Goal: Task Accomplishment & Management: Use online tool/utility

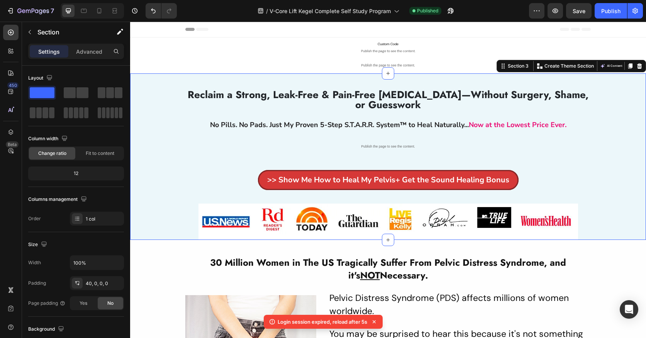
scroll to position [177, 0]
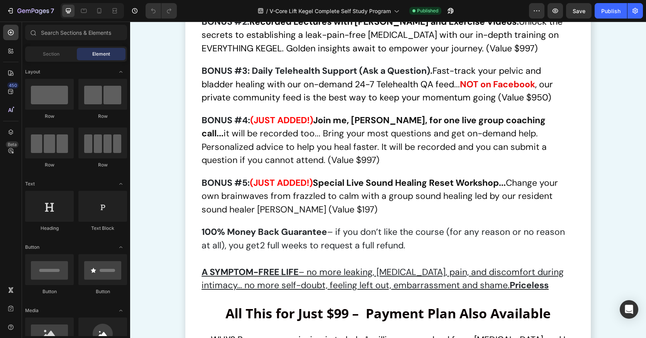
scroll to position [5873, 0]
click at [100, 12] on icon at bounding box center [99, 11] width 8 height 8
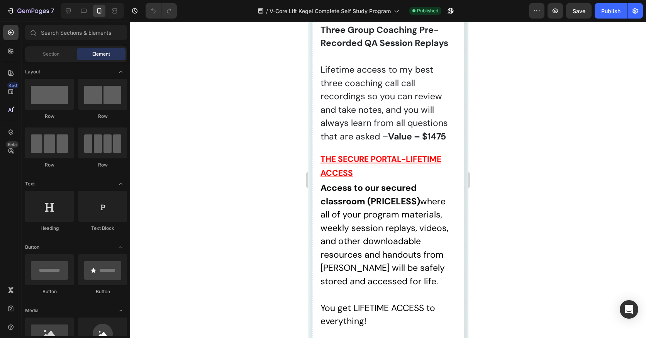
scroll to position [6558, 0]
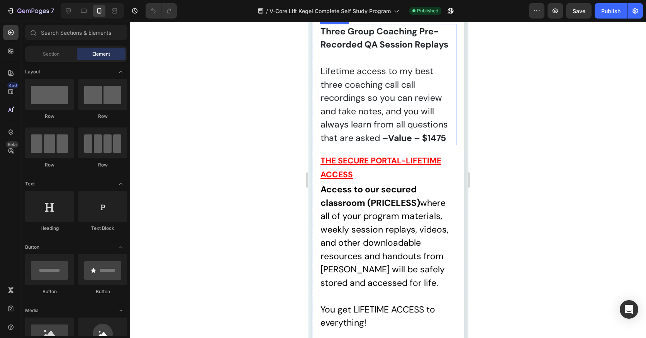
click at [375, 144] on p "Lifetime access to my best three coaching call call recordings so you can revie…" at bounding box center [387, 104] width 135 height 80
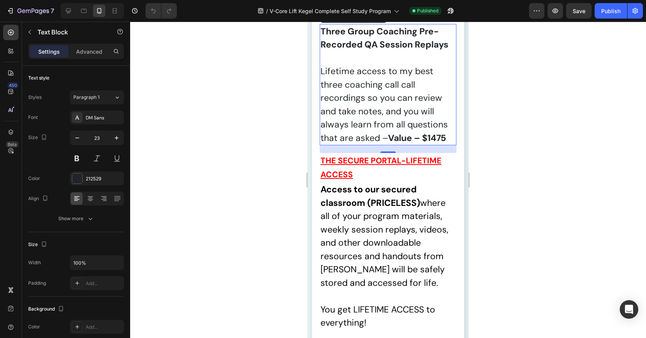
click at [375, 144] on p "Lifetime access to my best three coaching call call recordings so you can revie…" at bounding box center [387, 104] width 135 height 80
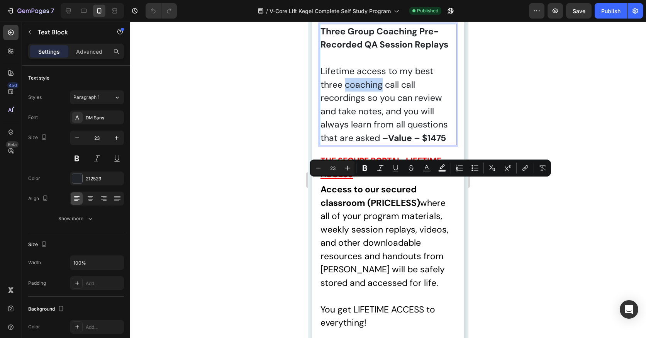
click at [358, 144] on p "Lifetime access to my best three coaching call call recordings so you can revie…" at bounding box center [387, 104] width 135 height 80
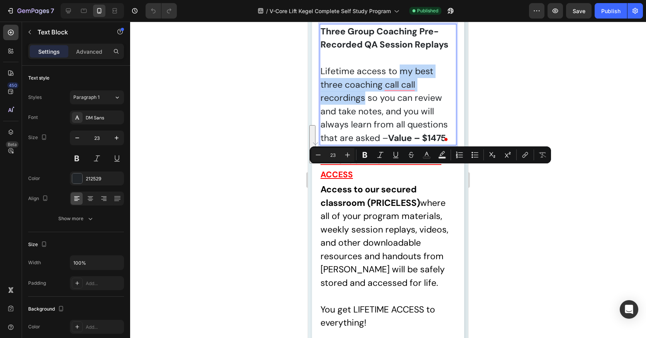
drag, startPoint x: 375, startPoint y: 183, endPoint x: 365, endPoint y: 200, distance: 19.7
click at [365, 144] on p "Lifetime access to my best three coaching call call recordings so you can revie…" at bounding box center [387, 104] width 135 height 80
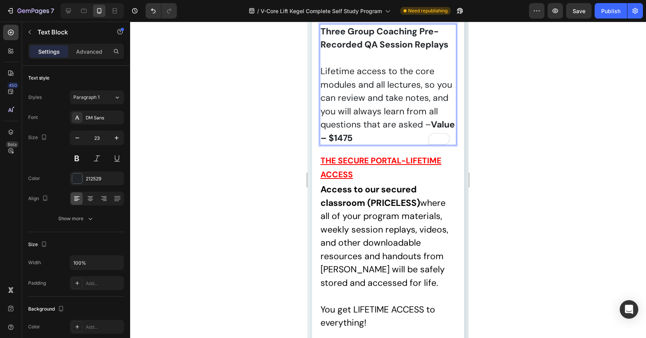
click at [367, 51] on strong "Three Group Coaching Pre-Recorded QA Session Replays" at bounding box center [384, 37] width 128 height 25
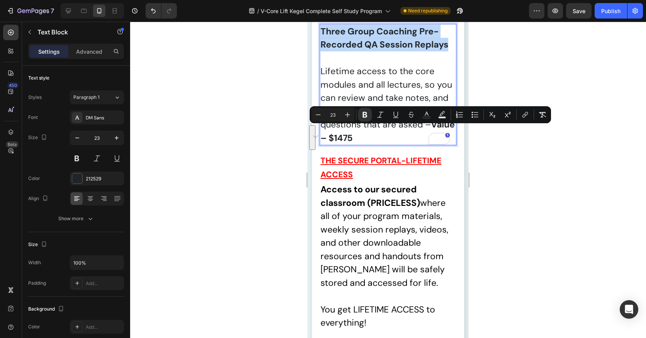
drag, startPoint x: 448, startPoint y: 147, endPoint x: 322, endPoint y: 135, distance: 126.4
click at [322, 51] on strong "Three Group Coaching Pre-Recorded QA Session Replays" at bounding box center [384, 37] width 128 height 25
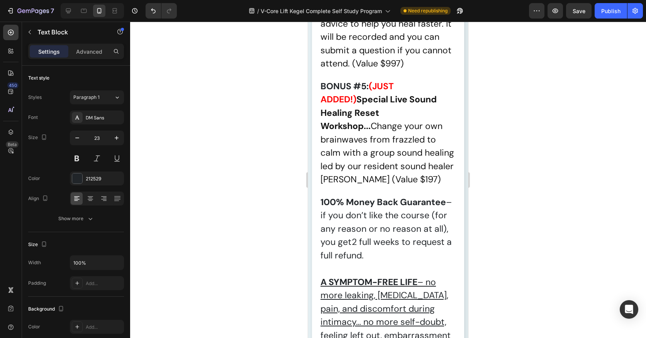
scroll to position [7397, 0]
click at [607, 9] on div "Publish" at bounding box center [610, 11] width 19 height 8
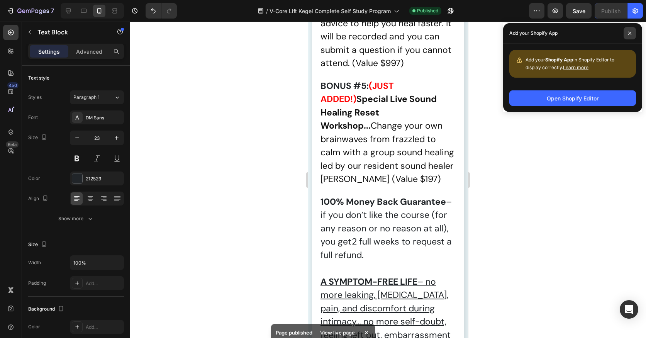
click at [630, 33] on icon at bounding box center [629, 33] width 3 height 3
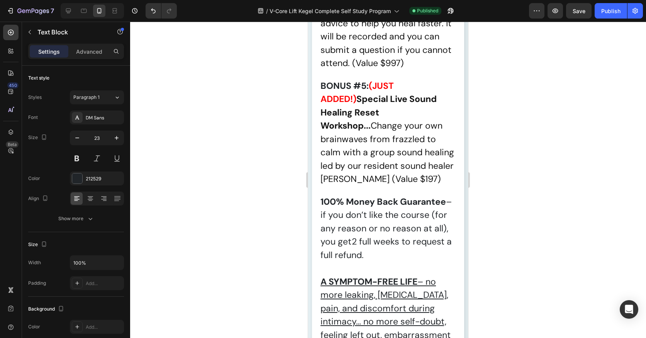
click at [555, 93] on div at bounding box center [388, 180] width 516 height 316
